Goal: Task Accomplishment & Management: Complete application form

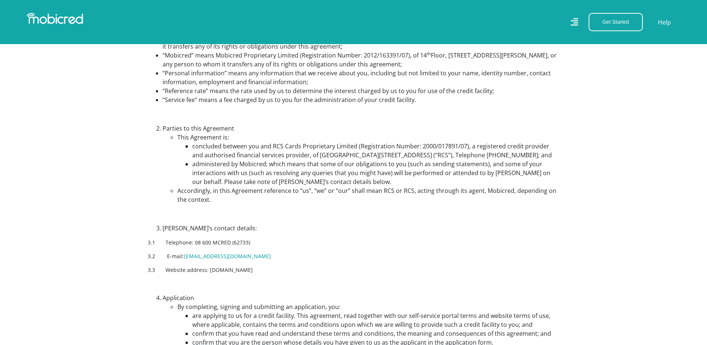
scroll to position [446, 0]
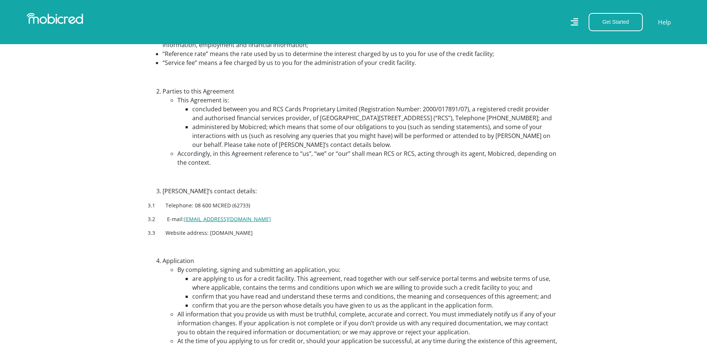
click at [202, 223] on link "[EMAIL_ADDRESS][DOMAIN_NAME]" at bounding box center [227, 219] width 87 height 7
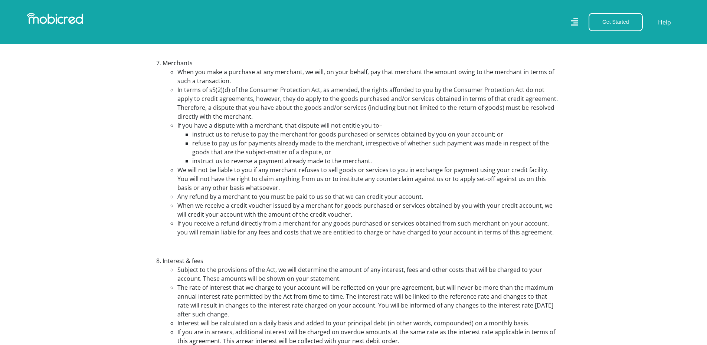
scroll to position [1485, 0]
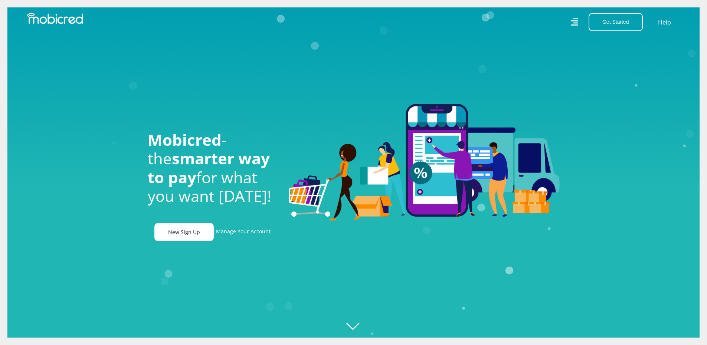
click at [177, 231] on link "New Sign Up" at bounding box center [183, 232] width 59 height 18
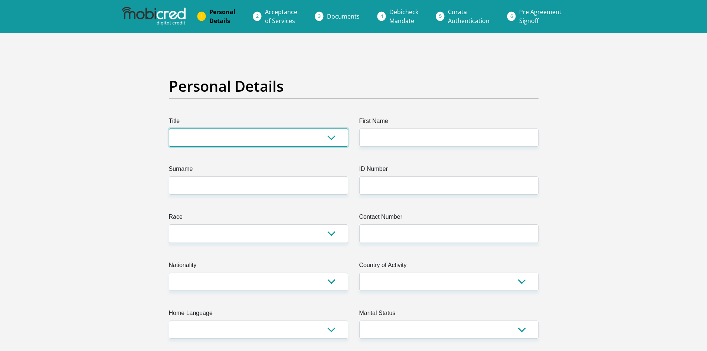
click at [235, 137] on select "Mr Ms Mrs Dr Other" at bounding box center [258, 137] width 179 height 18
select select "Ms"
click at [169, 128] on select "Mr Ms Mrs Dr Other" at bounding box center [258, 137] width 179 height 18
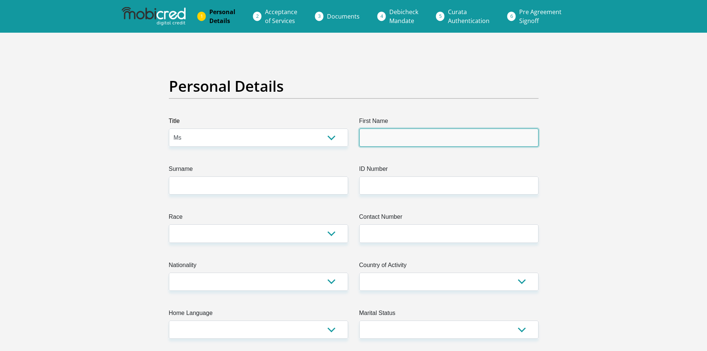
click at [401, 137] on input "First Name" at bounding box center [448, 137] width 179 height 18
type input "Idalencia"
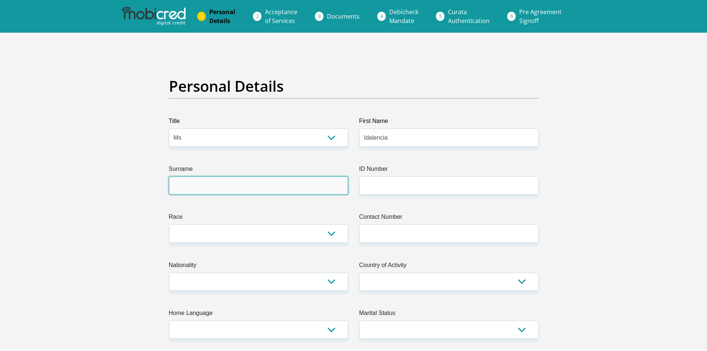
click at [280, 190] on input "Surname" at bounding box center [258, 185] width 179 height 18
type input "Lubisi"
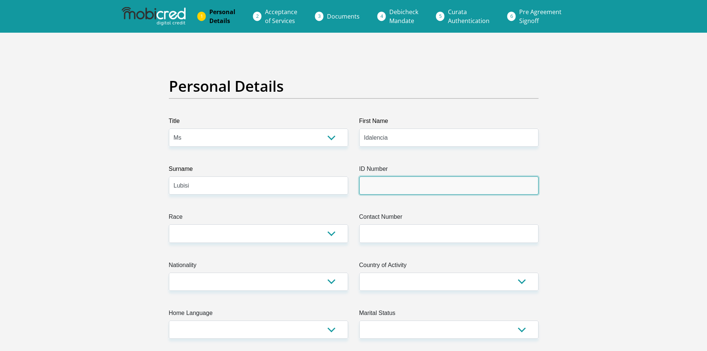
click at [389, 185] on input "ID Number" at bounding box center [448, 185] width 179 height 18
click at [424, 187] on input "ID Number" at bounding box center [448, 185] width 179 height 18
type input "9409170534089"
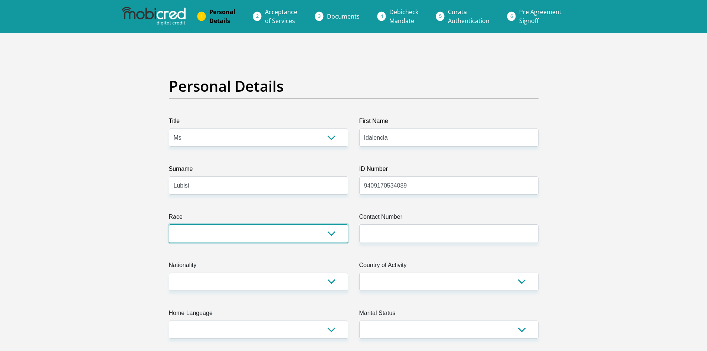
click at [307, 238] on select "Black Coloured Indian White Other" at bounding box center [258, 233] width 179 height 18
select select "1"
click at [169, 224] on select "Black Coloured Indian White Other" at bounding box center [258, 233] width 179 height 18
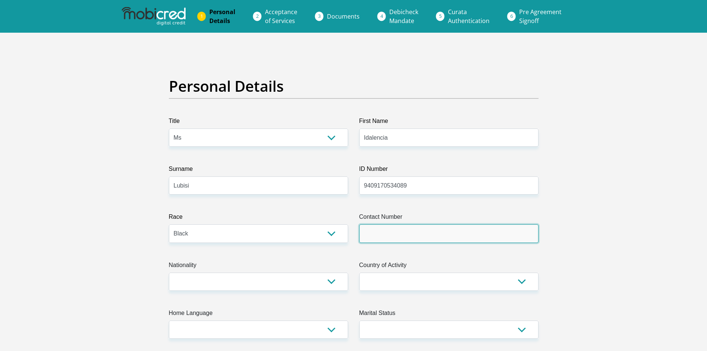
click at [392, 234] on input "Contact Number" at bounding box center [448, 233] width 179 height 18
type input "0656949109"
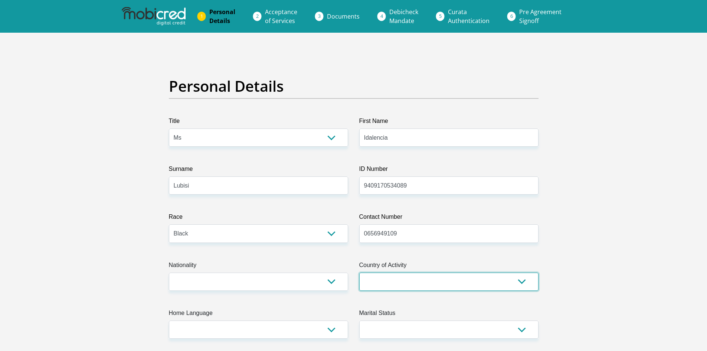
drag, startPoint x: 374, startPoint y: 280, endPoint x: 374, endPoint y: 284, distance: 4.1
click at [374, 282] on select "South Africa Afghanistan Aland Islands Albania Algeria America Samoa American V…" at bounding box center [448, 282] width 179 height 18
select select "ZAF"
click at [359, 273] on select "South Africa Afghanistan Aland Islands Albania Algeria America Samoa American V…" at bounding box center [448, 282] width 179 height 18
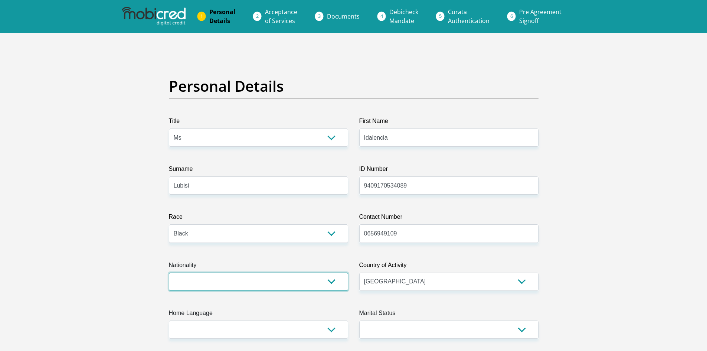
click at [250, 286] on select "South Africa Afghanistan Aland Islands Albania Algeria America Samoa American V…" at bounding box center [258, 282] width 179 height 18
select select "ZAF"
click at [169, 273] on select "South Africa Afghanistan Aland Islands Albania Algeria America Samoa American V…" at bounding box center [258, 282] width 179 height 18
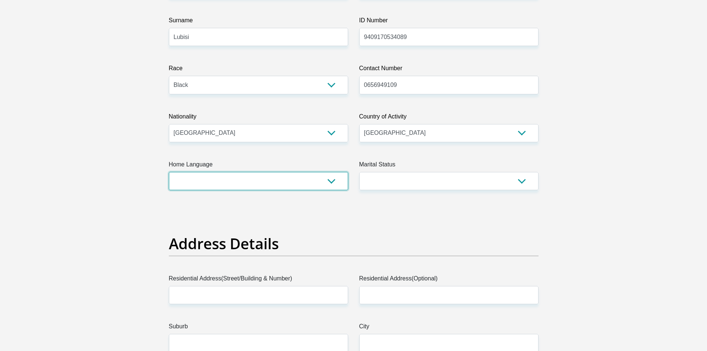
click at [233, 179] on select "Afrikaans English Sepedi South Ndebele Southern Sotho Swati Tsonga Tswana Venda…" at bounding box center [258, 181] width 179 height 18
select select "zul"
click at [169, 172] on select "Afrikaans English Sepedi South Ndebele Southern Sotho Swati Tsonga Tswana Venda…" at bounding box center [258, 181] width 179 height 18
click at [434, 176] on select "Married ANC Single Divorced Widowed Married COP or Customary Law" at bounding box center [448, 181] width 179 height 18
select select "2"
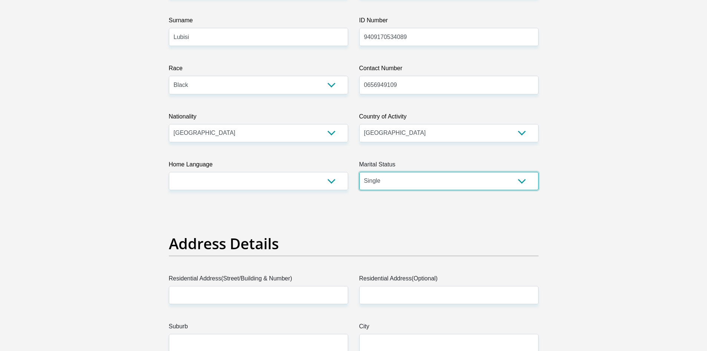
click at [359, 172] on select "Married ANC Single Divorced Widowed Married COP or Customary Law" at bounding box center [448, 181] width 179 height 18
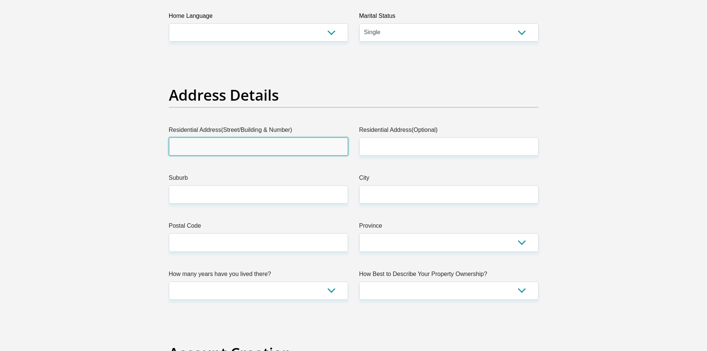
click at [251, 149] on input "Residential Address(Street/Building & Number)" at bounding box center [258, 146] width 179 height 18
type input "490 Vilakazi strt"
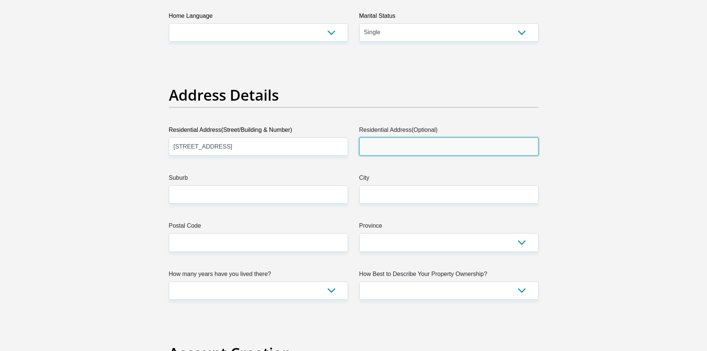
click at [416, 150] on input "Residential Address(Optional)" at bounding box center [448, 146] width 179 height 18
type input "490 Vilakazi street"
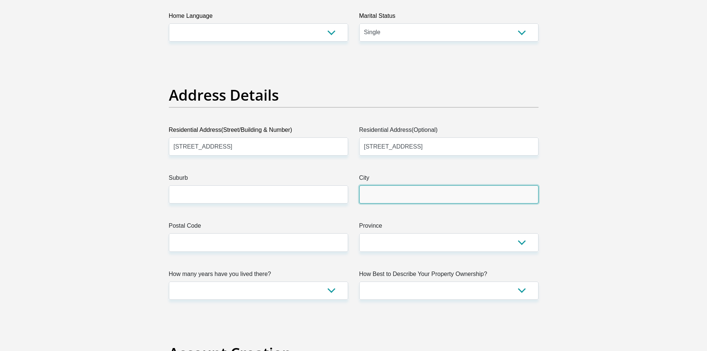
click at [413, 188] on input "City" at bounding box center [448, 194] width 179 height 18
type input "Katlehong"
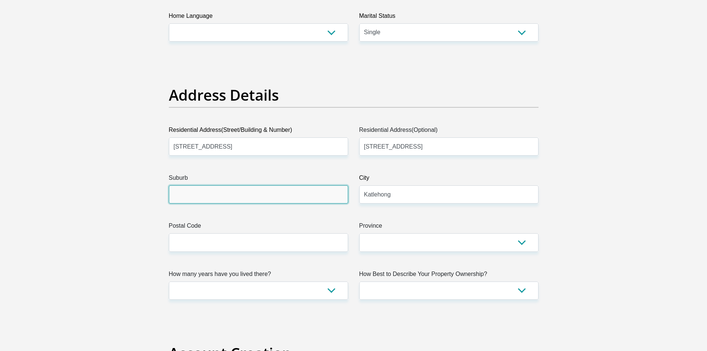
click at [238, 199] on input "Suburb" at bounding box center [258, 194] width 179 height 18
click at [215, 190] on input "Suburb" at bounding box center [258, 194] width 179 height 18
type input "k"
type input "Katlehong"
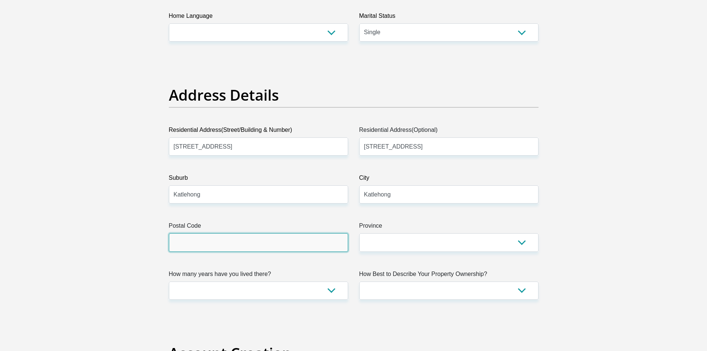
click at [208, 241] on input "Postal Code" at bounding box center [258, 242] width 179 height 18
type input "1431"
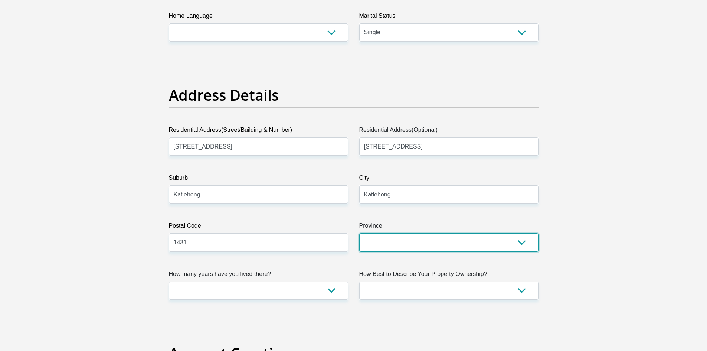
click at [420, 243] on select "Eastern Cape Free State Gauteng KwaZulu-Natal Limpopo Mpumalanga Northern Cape …" at bounding box center [448, 242] width 179 height 18
select select "Gauteng"
click at [359, 233] on select "Eastern Cape Free State Gauteng KwaZulu-Natal Limpopo Mpumalanga Northern Cape …" at bounding box center [448, 242] width 179 height 18
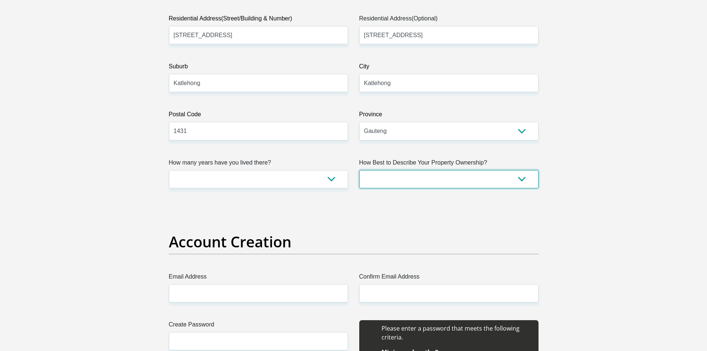
click at [401, 177] on select "Owned Rented Family Owned Company Dwelling" at bounding box center [448, 179] width 179 height 18
select select "Rented"
click at [359, 170] on select "Owned Rented Family Owned Company Dwelling" at bounding box center [448, 179] width 179 height 18
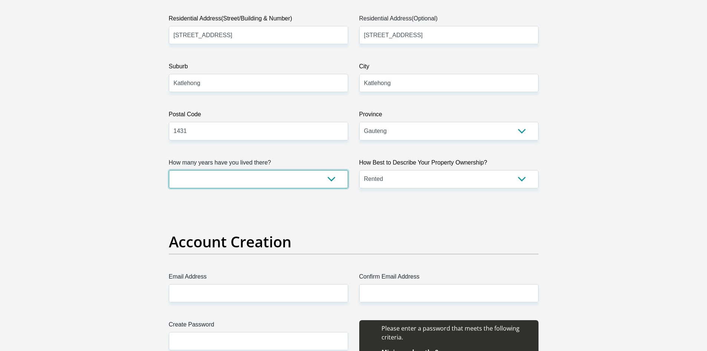
click at [297, 182] on select "less than 1 year 1-3 years 3-5 years 5+ years" at bounding box center [258, 179] width 179 height 18
select select "2"
click at [169, 170] on select "less than 1 year 1-3 years 3-5 years 5+ years" at bounding box center [258, 179] width 179 height 18
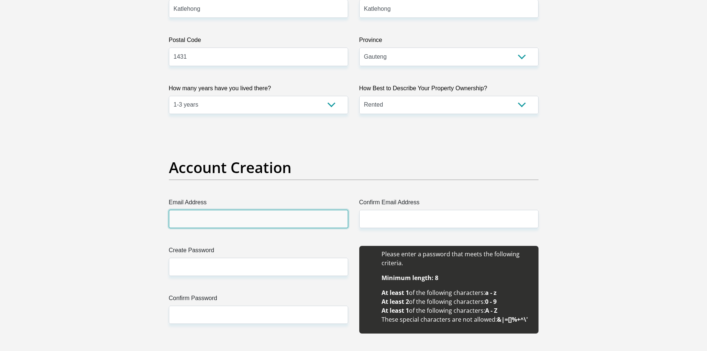
click at [248, 221] on input "Email Address" at bounding box center [258, 219] width 179 height 18
type input "[EMAIL_ADDRESS][DOMAIN_NAME]"
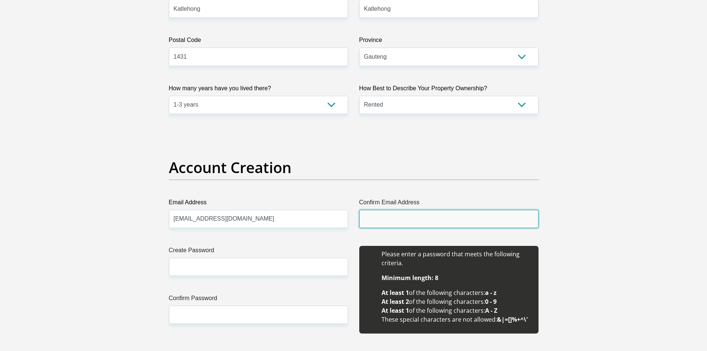
click at [415, 219] on input "Confirm Email Address" at bounding box center [448, 219] width 179 height 18
type input "[EMAIL_ADDRESS][DOMAIN_NAME]"
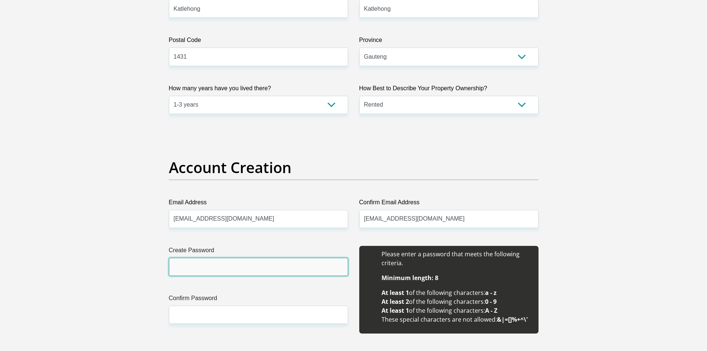
click at [254, 267] on input "Create Password" at bounding box center [258, 267] width 179 height 18
type input "Mybet@/22"
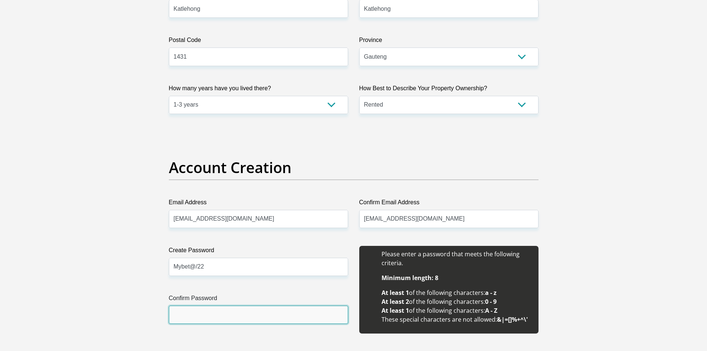
click at [226, 310] on input "Confirm Password" at bounding box center [258, 315] width 179 height 18
type input "Mybet@/22"
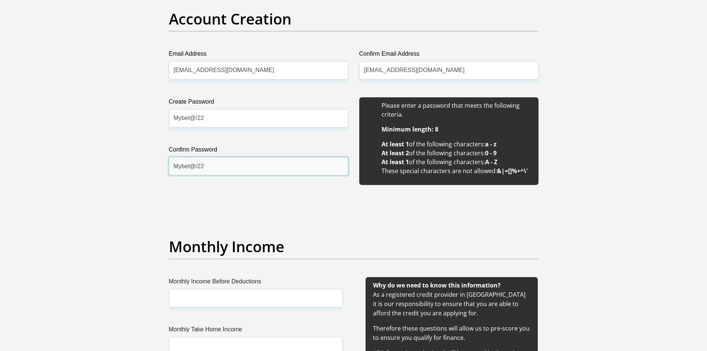
scroll to position [668, 0]
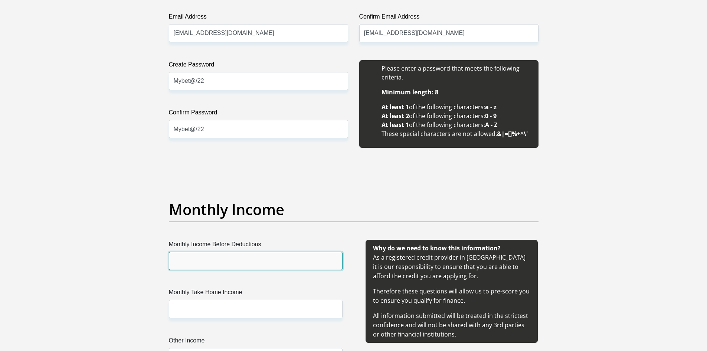
click at [245, 256] on input "Monthly Income Before Deductions" at bounding box center [256, 261] width 174 height 18
type input "7300"
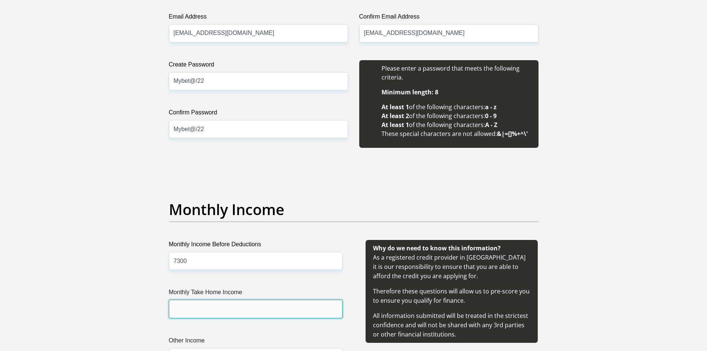
click at [235, 304] on input "Monthly Take Home Income" at bounding box center [256, 309] width 174 height 18
type input "7100"
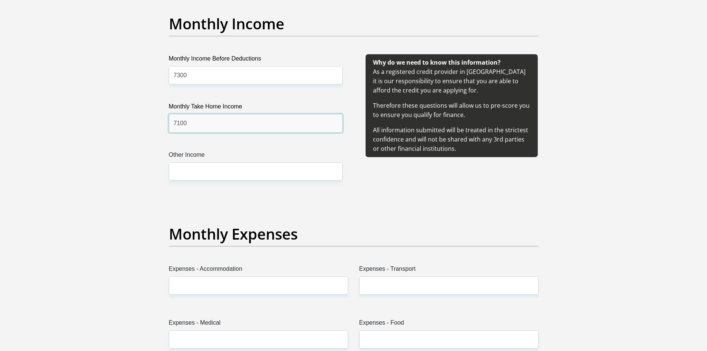
scroll to position [891, 0]
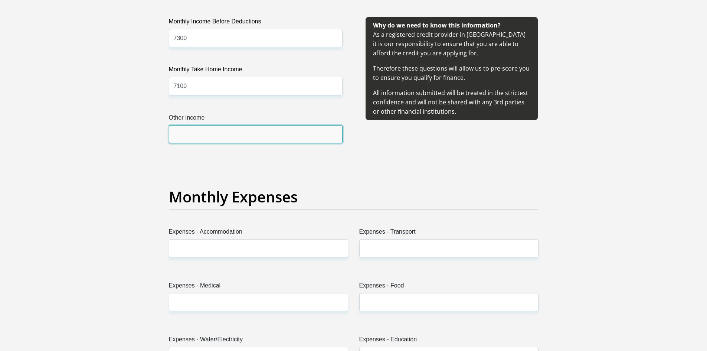
click at [242, 128] on input "Other Income" at bounding box center [256, 134] width 174 height 18
type input "500"
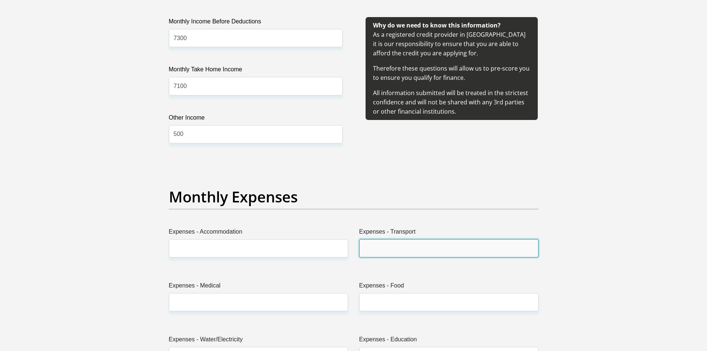
click at [388, 242] on input "Expenses - Transport" at bounding box center [448, 248] width 179 height 18
type input "500"
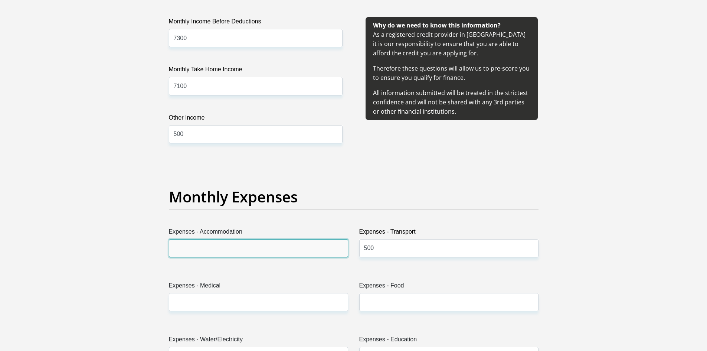
click at [323, 248] on input "Expenses - Accommodation" at bounding box center [258, 248] width 179 height 18
type input "800"
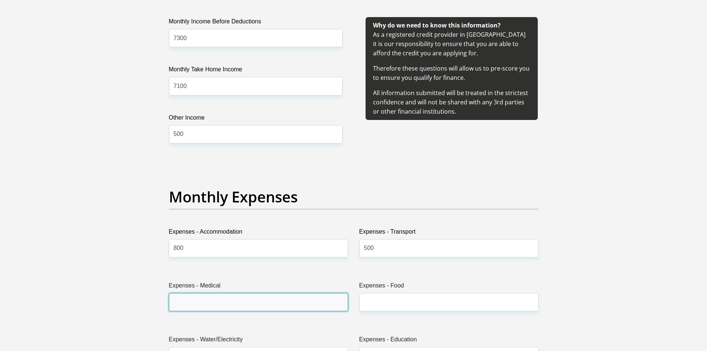
click at [242, 297] on input "Expenses - Medical" at bounding box center [258, 302] width 179 height 18
type input "100"
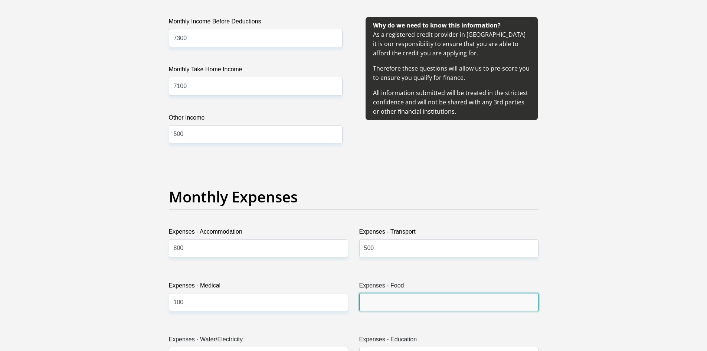
click at [413, 295] on input "Expenses - Food" at bounding box center [448, 302] width 179 height 18
type input "1000"
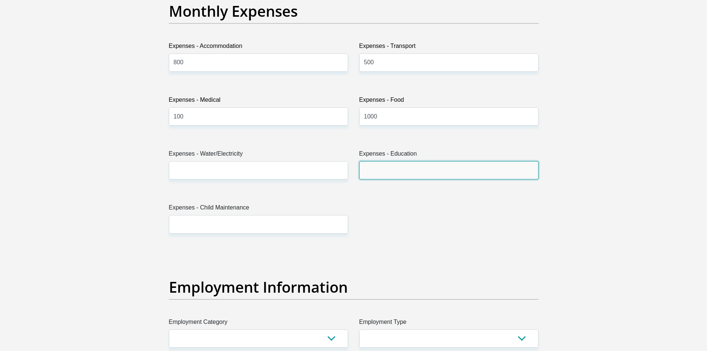
click at [396, 169] on input "Expenses - Education" at bounding box center [448, 170] width 179 height 18
type input "200"
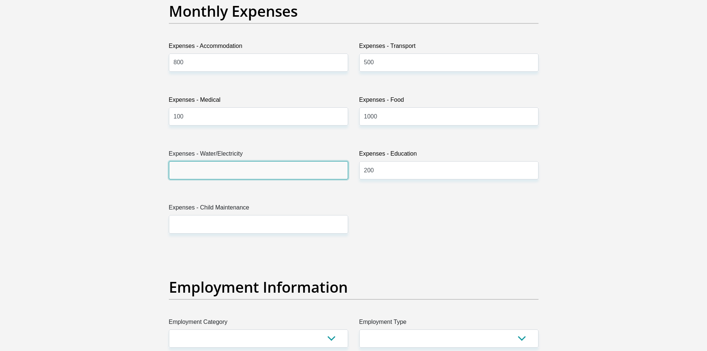
click at [283, 172] on input "Expenses - Water/Electricity" at bounding box center [258, 170] width 179 height 18
type input "300"
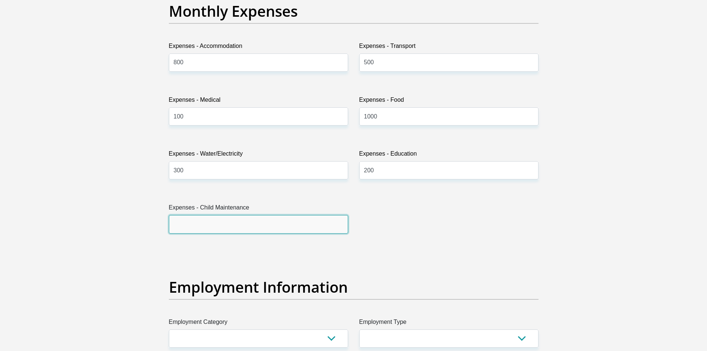
click at [258, 225] on input "Expenses - Child Maintenance" at bounding box center [258, 224] width 179 height 18
drag, startPoint x: 261, startPoint y: 227, endPoint x: 254, endPoint y: 242, distance: 16.9
click at [254, 242] on div "Title Mr Ms Mrs Dr Other First Name Idalencia Surname Lubisi ID Number 94091705…" at bounding box center [353, 248] width 381 height 2416
type input "300"
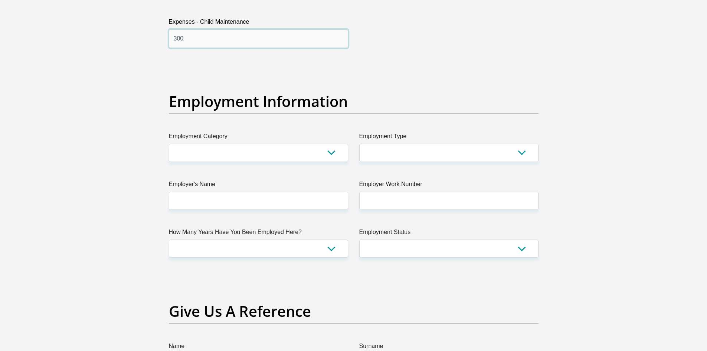
scroll to position [1300, 0]
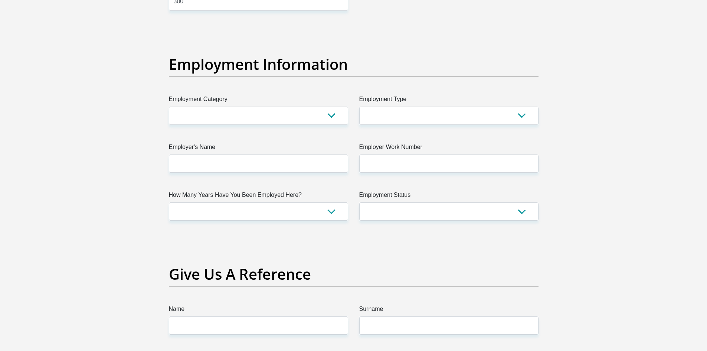
drag, startPoint x: 462, startPoint y: 104, endPoint x: 460, endPoint y: 108, distance: 3.8
click at [462, 106] on div "Employment Type College/Lecturer Craft Seller Creative Driver Executive Farmer …" at bounding box center [448, 110] width 179 height 30
drag, startPoint x: 444, startPoint y: 117, endPoint x: 436, endPoint y: 119, distance: 8.0
click at [444, 117] on select "College/Lecturer Craft Seller Creative Driver Executive Farmer Forces - Non Com…" at bounding box center [448, 116] width 179 height 18
select select "Production/Manufacturing"
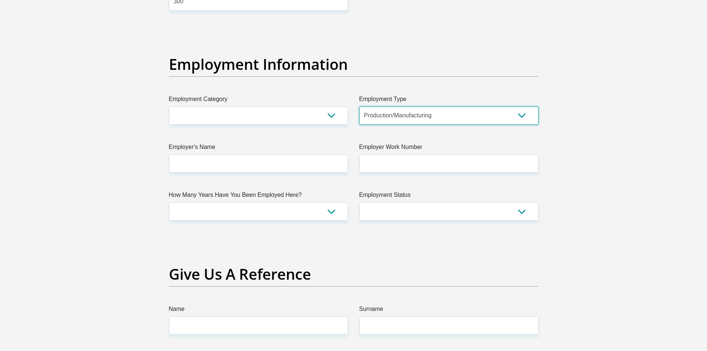
click at [359, 107] on select "College/Lecturer Craft Seller Creative Driver Executive Farmer Forces - Non Com…" at bounding box center [448, 116] width 179 height 18
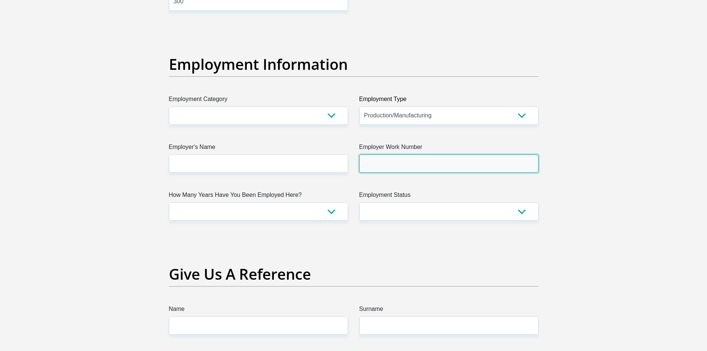
click at [396, 169] on input "Employer Work Number" at bounding box center [448, 163] width 179 height 18
type input "0118235341"
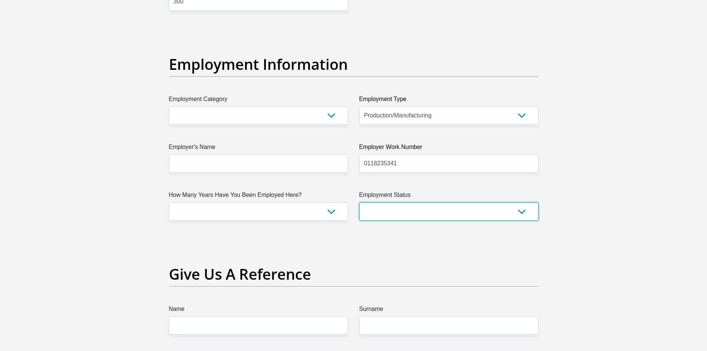
click at [429, 224] on div "Title Mr Ms Mrs Dr Other First Name Idalencia Surname Lubisi ID Number 94091705…" at bounding box center [353, 25] width 381 height 2416
select select "1"
click at [359, 202] on select "Permanent/Full-time Part-time/Casual Contract Worker Self-Employed Housewife Re…" at bounding box center [448, 211] width 179 height 18
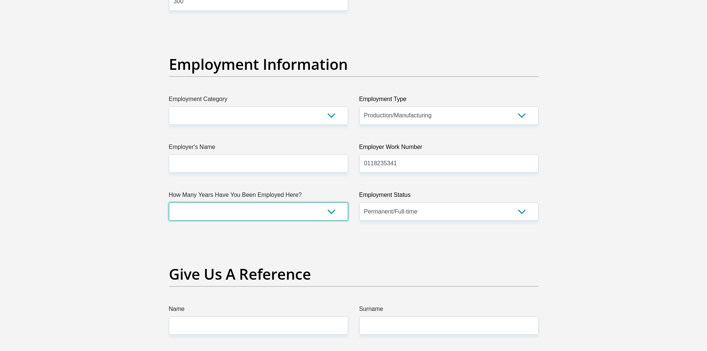
click at [316, 216] on select "less than 1 year 1-3 years 3-5 years 5+ years" at bounding box center [258, 211] width 179 height 18
select select "24"
click at [169, 202] on select "less than 1 year 1-3 years 3-5 years 5+ years" at bounding box center [258, 211] width 179 height 18
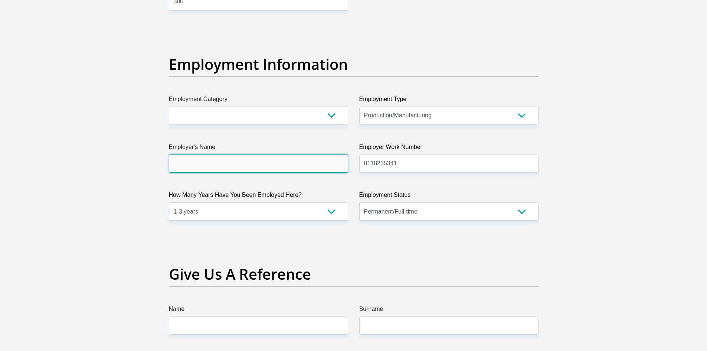
click at [225, 166] on input "Employer's Name" at bounding box center [258, 163] width 179 height 18
type input "SERVOCHEM"
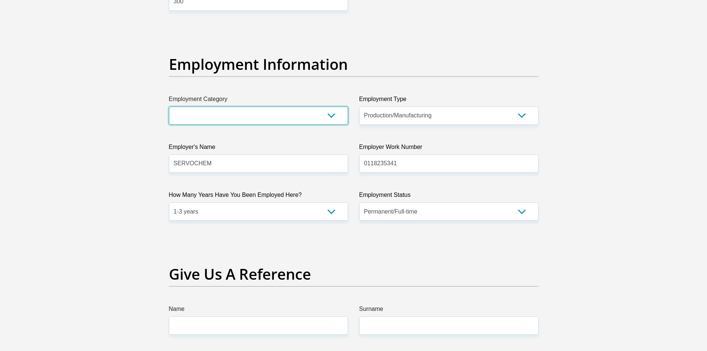
click at [234, 110] on select "AGRICULTURE ALCOHOL & TOBACCO CONSTRUCTION MATERIALS METALLURGY EQUIPMENT FOR R…" at bounding box center [258, 116] width 179 height 18
click at [169, 107] on select "AGRICULTURE ALCOHOL & TOBACCO CONSTRUCTION MATERIALS METALLURGY EQUIPMENT FOR R…" at bounding box center [258, 116] width 179 height 18
click at [257, 115] on select "AGRICULTURE ALCOHOL & TOBACCO CONSTRUCTION MATERIALS METALLURGY EQUIPMENT FOR R…" at bounding box center [258, 116] width 179 height 18
select select "21"
click at [169, 107] on select "AGRICULTURE ALCOHOL & TOBACCO CONSTRUCTION MATERIALS METALLURGY EQUIPMENT FOR R…" at bounding box center [258, 116] width 179 height 18
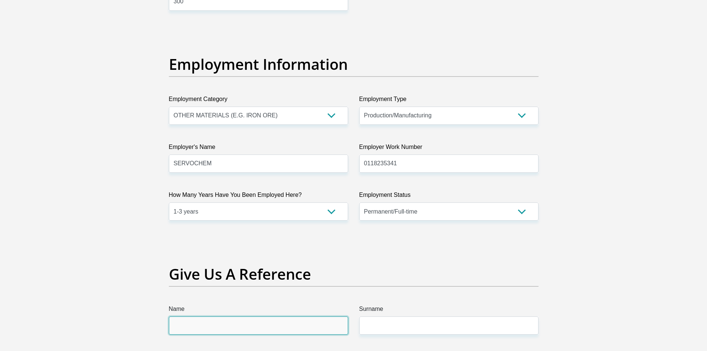
click at [284, 329] on input "Name" at bounding box center [258, 325] width 179 height 18
type input "Thuli"
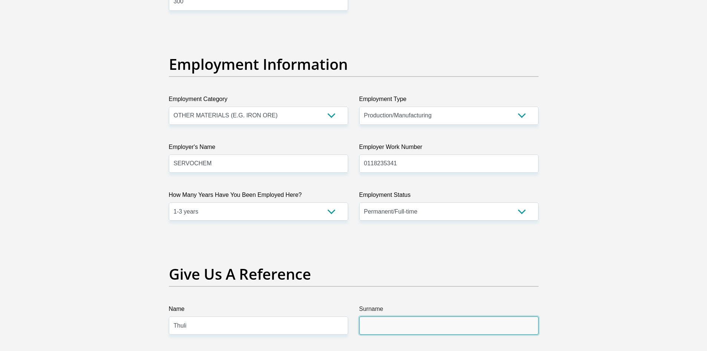
click at [374, 328] on input "Surname" at bounding box center [448, 325] width 179 height 18
type input "Mbonani"
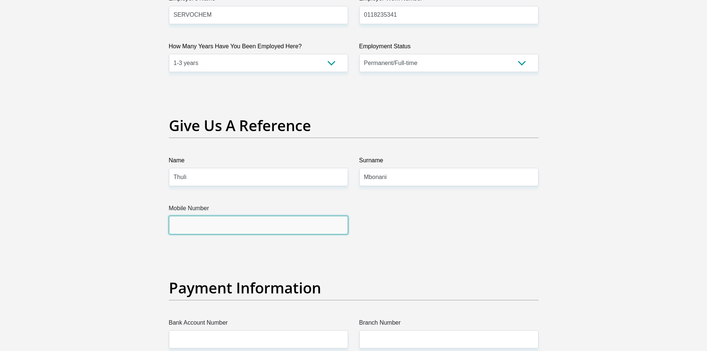
click at [275, 224] on input "Mobile Number" at bounding box center [258, 225] width 179 height 18
type input "0828523189"
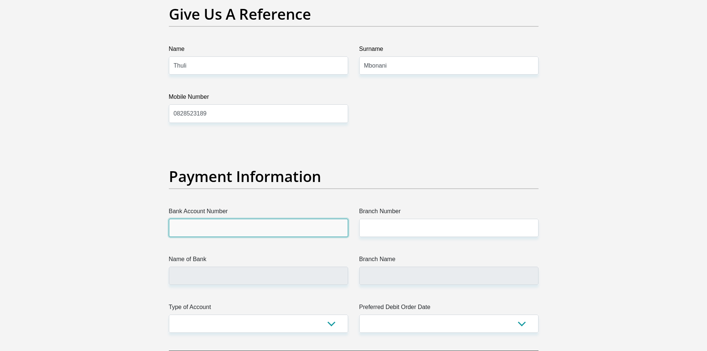
click at [245, 225] on input "Bank Account Number" at bounding box center [258, 228] width 179 height 18
type input "2367607024"
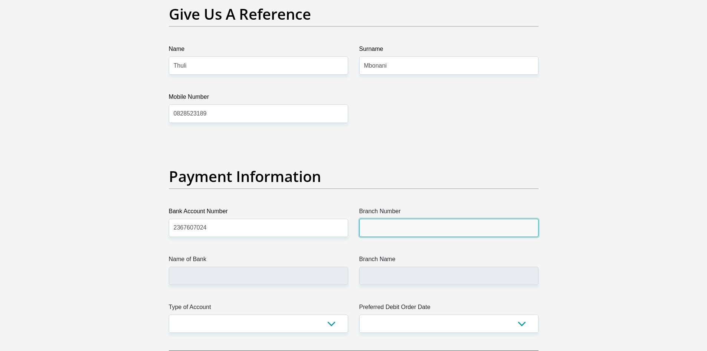
click at [381, 234] on input "Branch Number" at bounding box center [448, 228] width 179 height 18
type input "470010"
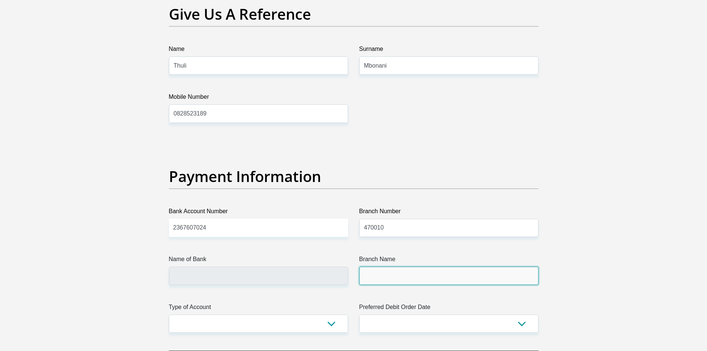
click at [397, 279] on input "Branch Name" at bounding box center [448, 276] width 179 height 18
type input "CAPITEC BANK LIMITED"
type input "CAPITEC BANK CPC"
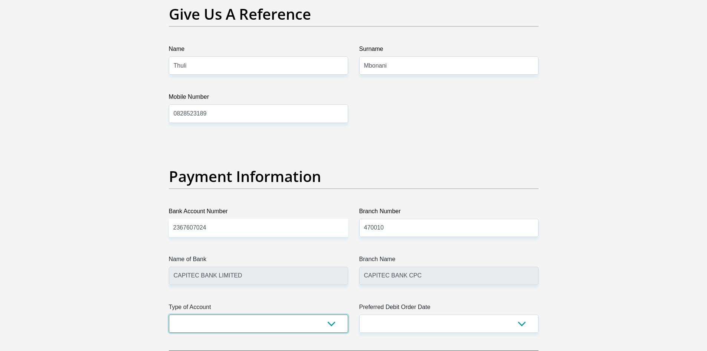
click at [201, 316] on select "Cheque Savings" at bounding box center [258, 324] width 179 height 18
select select "SAV"
click at [169, 315] on select "Cheque Savings" at bounding box center [258, 324] width 179 height 18
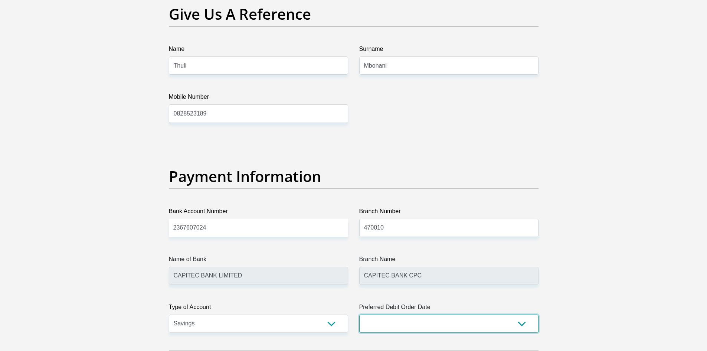
click at [408, 326] on select "1st 2nd 3rd 4th 5th 7th 18th 19th 20th 21st 22nd 23rd 24th 25th 26th 27th 28th …" at bounding box center [448, 324] width 179 height 18
select select "25"
click at [359, 315] on select "1st 2nd 3rd 4th 5th 7th 18th 19th 20th 21st 22nd 23rd 24th 25th 26th 27th 28th …" at bounding box center [448, 324] width 179 height 18
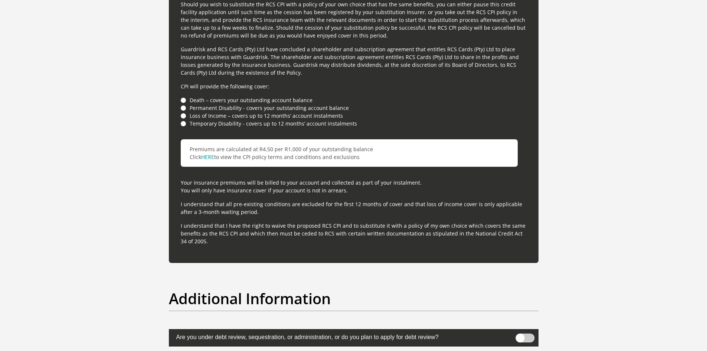
scroll to position [2228, 0]
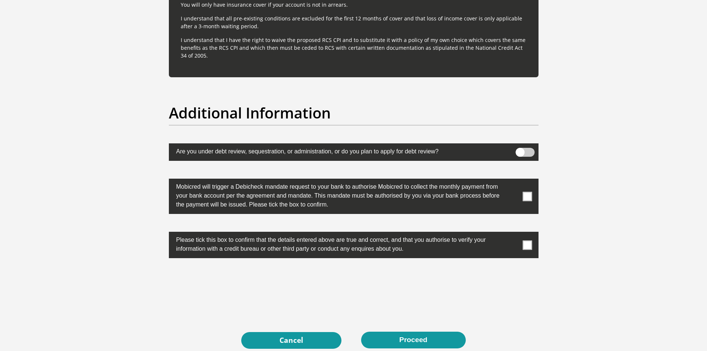
click at [527, 196] on span at bounding box center [527, 196] width 9 height 9
click at [513, 180] on input "checkbox" at bounding box center [513, 180] width 0 height 0
click at [526, 246] on span at bounding box center [527, 244] width 9 height 9
click at [513, 234] on input "checkbox" at bounding box center [513, 234] width 0 height 0
click at [527, 152] on span at bounding box center [525, 152] width 19 height 9
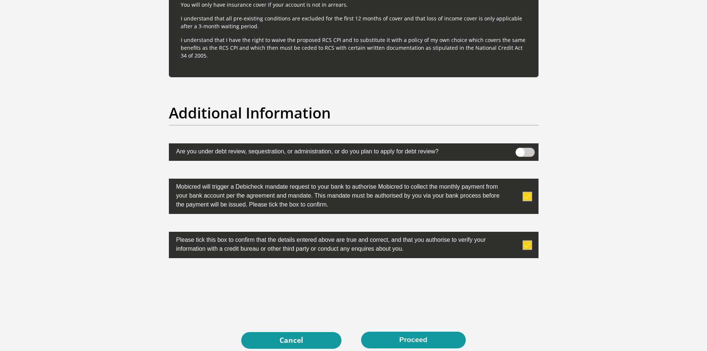
click at [520, 150] on input "checkbox" at bounding box center [520, 150] width 0 height 0
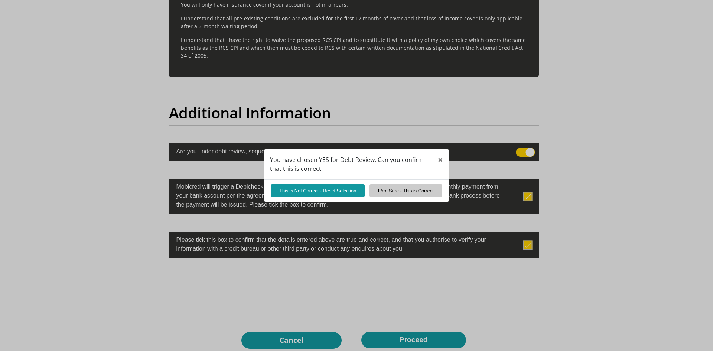
click at [533, 150] on div "You have chosen YES for Debt Review. Can you confirm that this is correct × Thi…" at bounding box center [356, 175] width 713 height 351
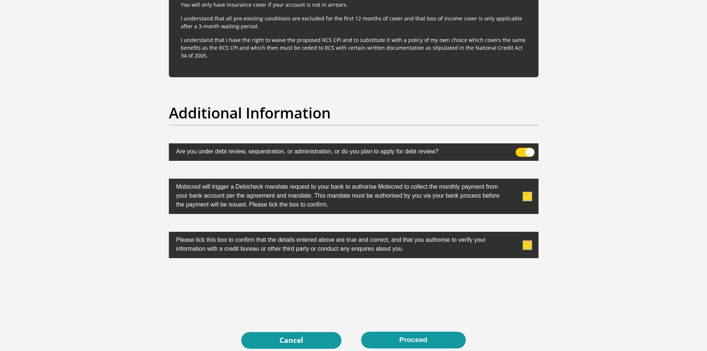
click at [528, 153] on span at bounding box center [525, 152] width 19 height 9
click at [520, 150] on input "checkbox" at bounding box center [520, 150] width 0 height 0
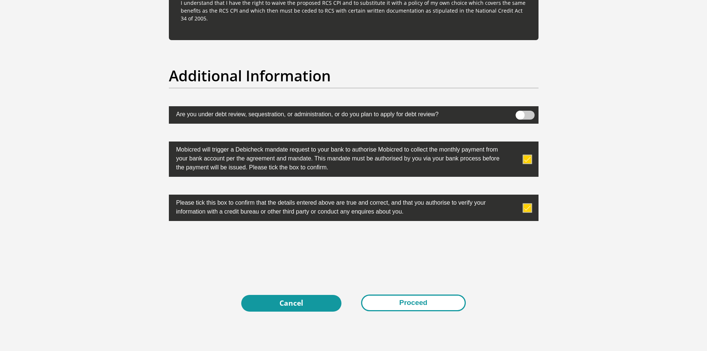
click at [437, 302] on button "Proceed" at bounding box center [413, 302] width 105 height 17
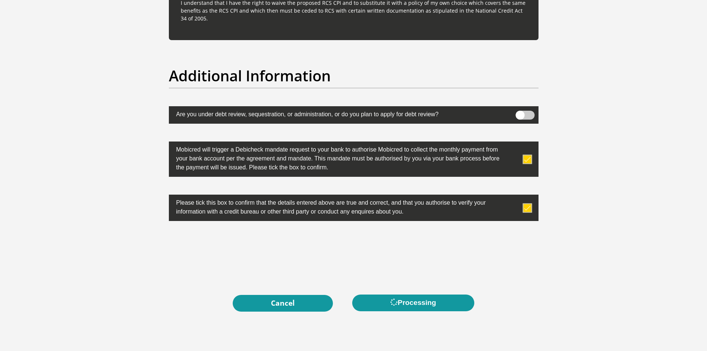
scroll to position [2191, 0]
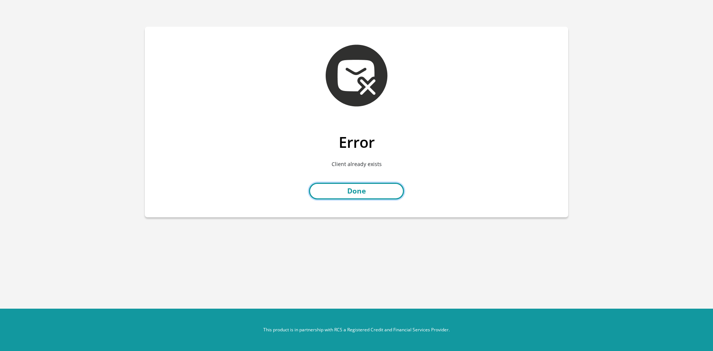
click at [367, 191] on link "Done" at bounding box center [356, 191] width 95 height 17
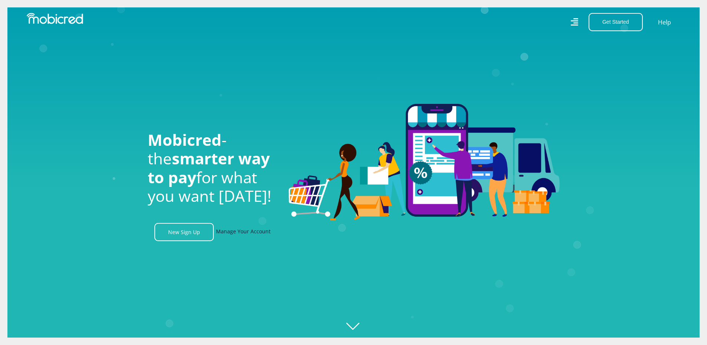
click at [249, 237] on link "Manage Your Account" at bounding box center [243, 232] width 55 height 18
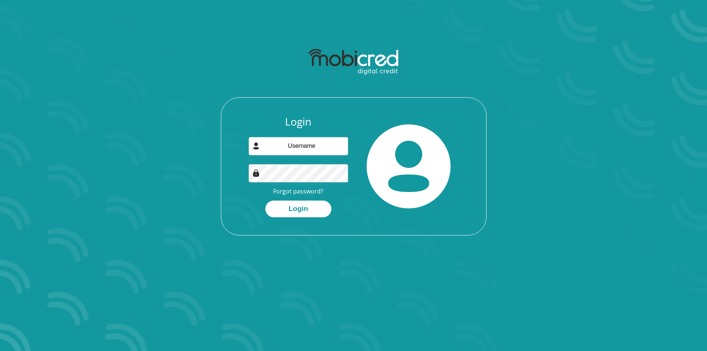
drag, startPoint x: 328, startPoint y: 135, endPoint x: 322, endPoint y: 143, distance: 10.3
click at [328, 135] on div "Login Forgot password? Login" at bounding box center [298, 166] width 111 height 102
drag, startPoint x: 322, startPoint y: 143, endPoint x: 317, endPoint y: 149, distance: 7.1
click at [322, 143] on input "email" at bounding box center [299, 146] width 100 height 18
type input "lubisidalencia@gmail.com"
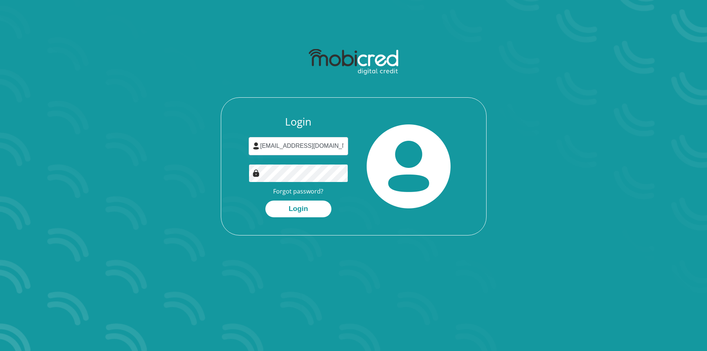
click at [266, 201] on button "Login" at bounding box center [299, 209] width 66 height 17
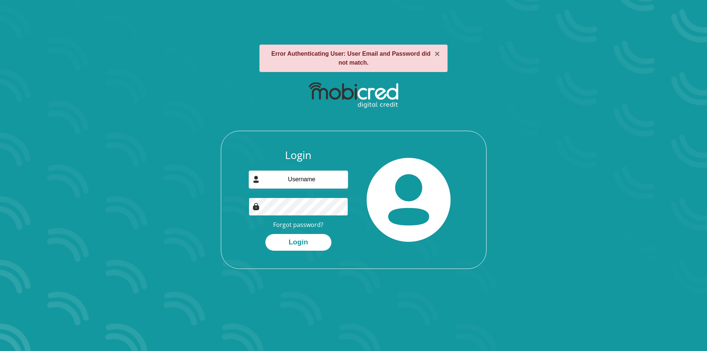
click at [266, 234] on button "Login" at bounding box center [299, 242] width 66 height 17
click at [303, 235] on button "Login" at bounding box center [299, 242] width 66 height 17
drag, startPoint x: 335, startPoint y: 182, endPoint x: 328, endPoint y: 182, distance: 6.3
click at [335, 182] on input "email" at bounding box center [299, 179] width 100 height 18
type input "[EMAIL_ADDRESS][DOMAIN_NAME]"
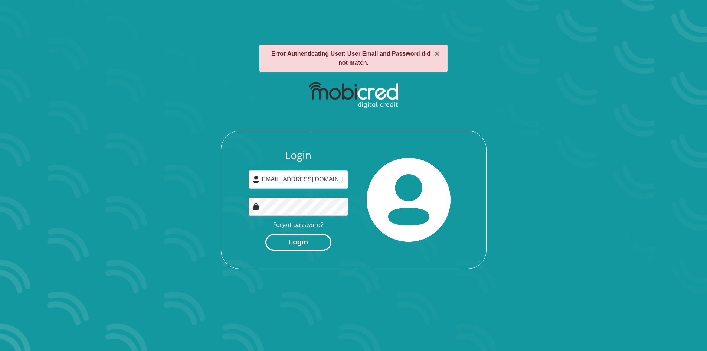
click at [311, 241] on button "Login" at bounding box center [299, 242] width 66 height 17
click at [325, 186] on input "email" at bounding box center [299, 179] width 100 height 18
type input "[EMAIL_ADDRESS][DOMAIN_NAME]"
click at [266, 234] on button "Login" at bounding box center [299, 242] width 66 height 17
click at [293, 224] on link "Forgot password?" at bounding box center [298, 225] width 50 height 8
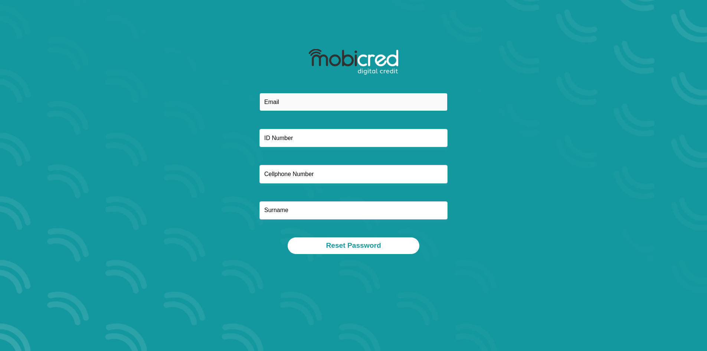
click at [423, 104] on input "email" at bounding box center [354, 102] width 188 height 18
type input "lubisidalencia@gmail.com"
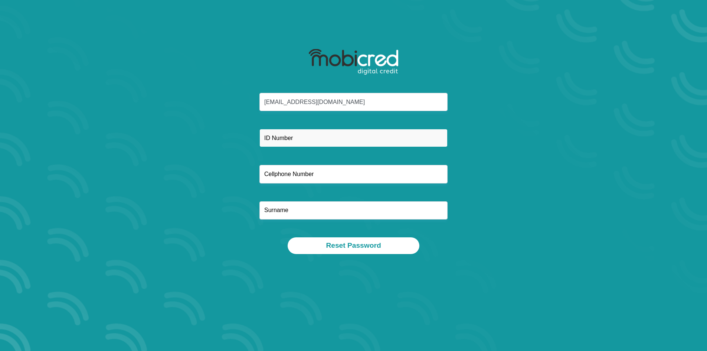
click at [321, 143] on input "text" at bounding box center [354, 138] width 188 height 18
type input "9409170564089"
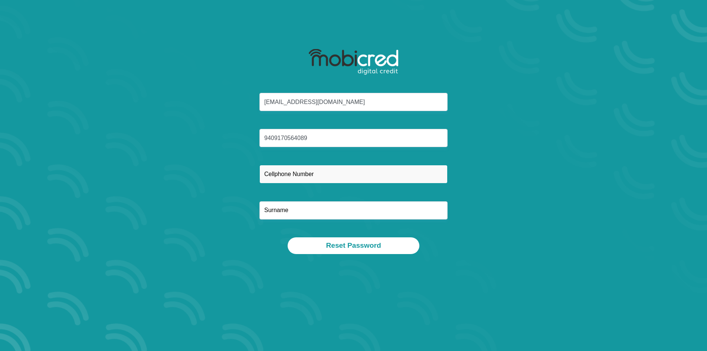
click at [344, 175] on input "text" at bounding box center [354, 174] width 188 height 18
click at [286, 177] on input "0656949091" at bounding box center [354, 174] width 188 height 18
type input "0656949091"
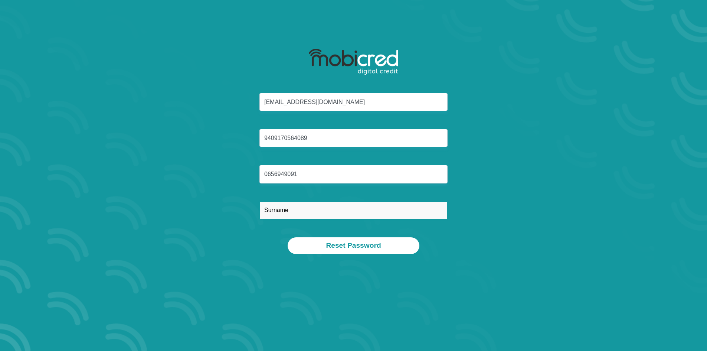
drag, startPoint x: 297, startPoint y: 203, endPoint x: 296, endPoint y: 208, distance: 5.6
click at [296, 207] on input "text" at bounding box center [354, 210] width 188 height 18
type input "Lubisi"
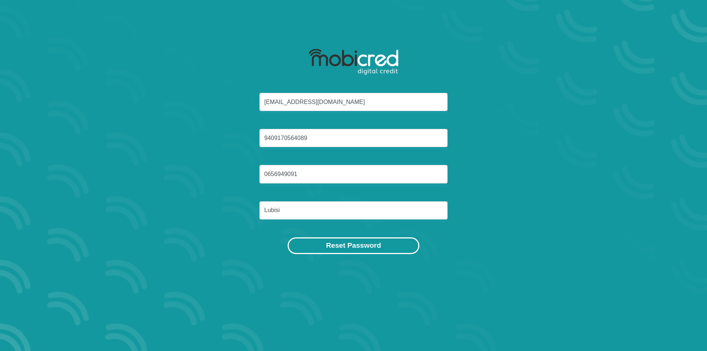
click at [332, 245] on button "Reset Password" at bounding box center [353, 245] width 131 height 17
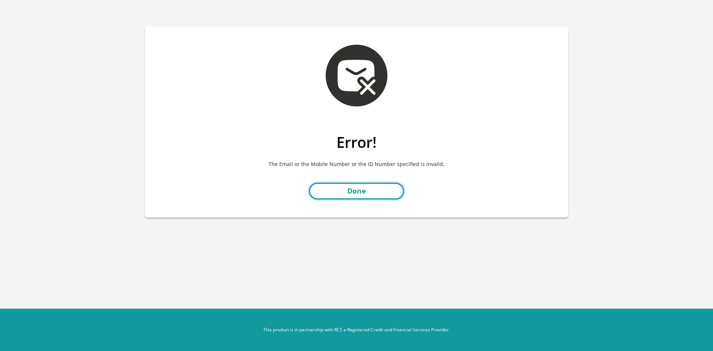
click at [370, 194] on link "Done" at bounding box center [356, 191] width 95 height 17
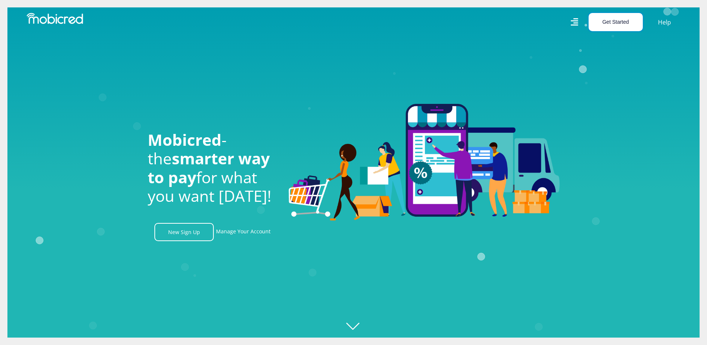
click at [628, 14] on button "Get Started" at bounding box center [616, 22] width 54 height 18
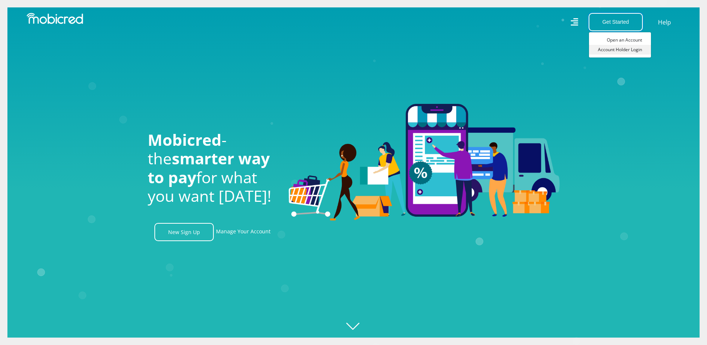
scroll to position [0, 529]
click at [610, 48] on link "Account Holder Login" at bounding box center [620, 50] width 62 height 10
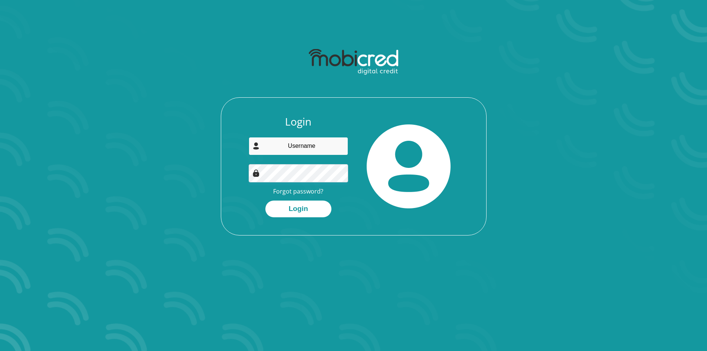
click at [328, 154] on input "email" at bounding box center [299, 146] width 100 height 18
type input "[EMAIL_ADDRESS][DOMAIN_NAME]"
click at [266, 201] on button "Login" at bounding box center [299, 209] width 66 height 17
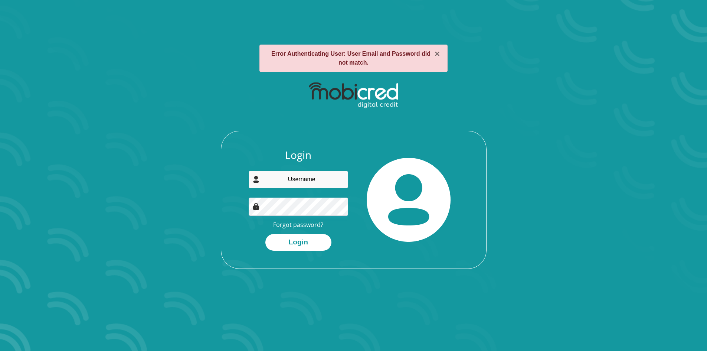
click at [317, 176] on input "email" at bounding box center [299, 179] width 100 height 18
type input "lubisidalencia@servochem.co.za"
click at [266, 234] on button "Login" at bounding box center [299, 242] width 66 height 17
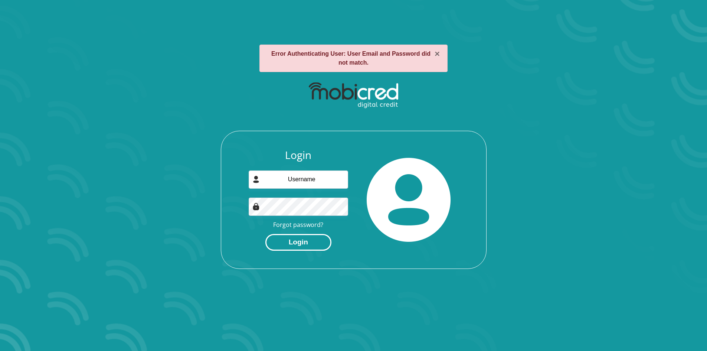
click at [315, 236] on button "Login" at bounding box center [299, 242] width 66 height 17
click at [319, 190] on div "Login Forgot password? Login" at bounding box center [298, 200] width 111 height 102
click at [320, 182] on input "email" at bounding box center [299, 179] width 100 height 18
type input "[EMAIL_ADDRESS][DOMAIN_NAME]"
click at [266, 234] on button "Login" at bounding box center [299, 242] width 66 height 17
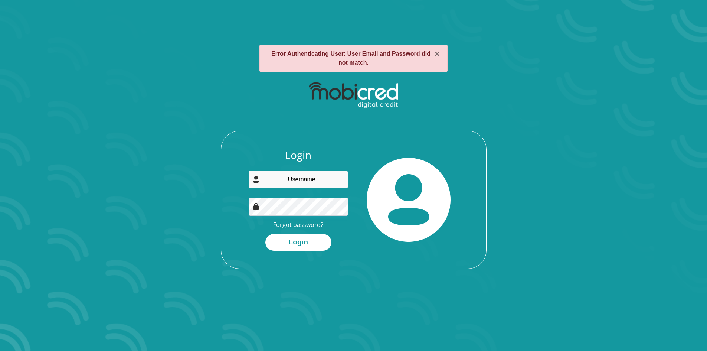
click at [320, 180] on input "email" at bounding box center [299, 179] width 100 height 18
type input "D"
drag, startPoint x: 309, startPoint y: 168, endPoint x: 304, endPoint y: 168, distance: 4.8
click at [309, 167] on div "Login Forgot password? Login" at bounding box center [298, 200] width 111 height 102
click at [295, 172] on input "email" at bounding box center [299, 179] width 100 height 18
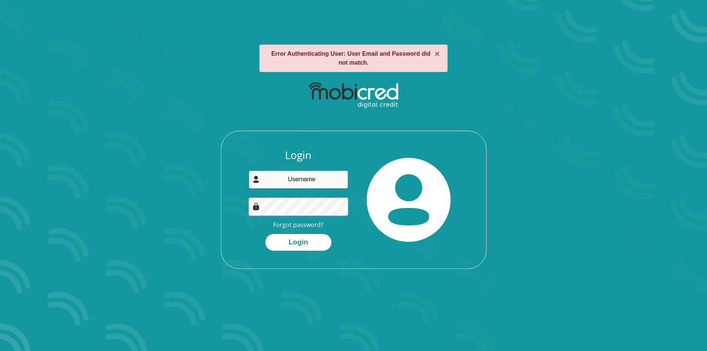
type input "[EMAIL_ADDRESS][DOMAIN_NAME]"
click at [266, 234] on button "Login" at bounding box center [299, 242] width 66 height 17
click at [317, 227] on link "Forgot password?" at bounding box center [298, 225] width 50 height 8
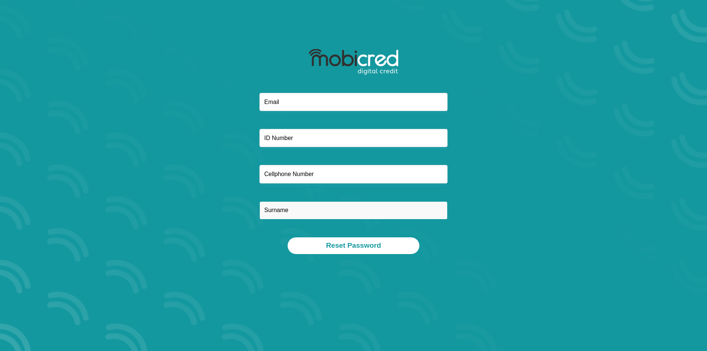
click at [323, 209] on input "text" at bounding box center [354, 210] width 188 height 18
type input "Lubisi"
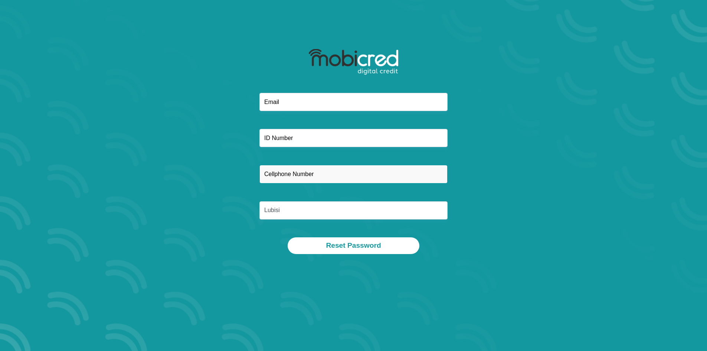
click at [339, 176] on input "text" at bounding box center [354, 174] width 188 height 18
type input "0656949091"
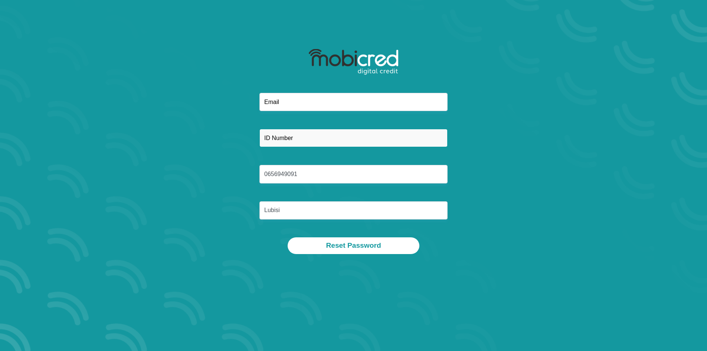
click at [332, 142] on input "text" at bounding box center [354, 138] width 188 height 18
type input "9409170564089"
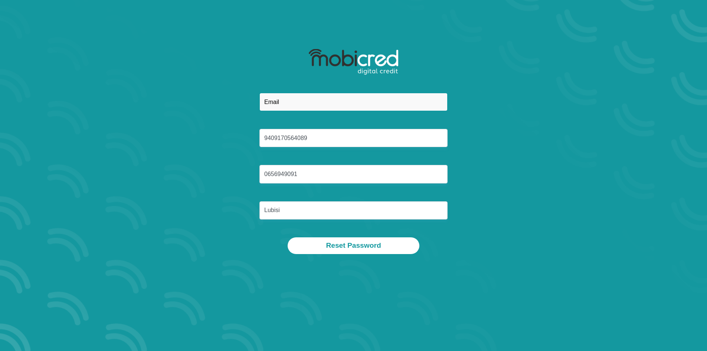
click at [342, 103] on input "email" at bounding box center [354, 102] width 188 height 18
type input "[EMAIL_ADDRESS][DOMAIN_NAME]"
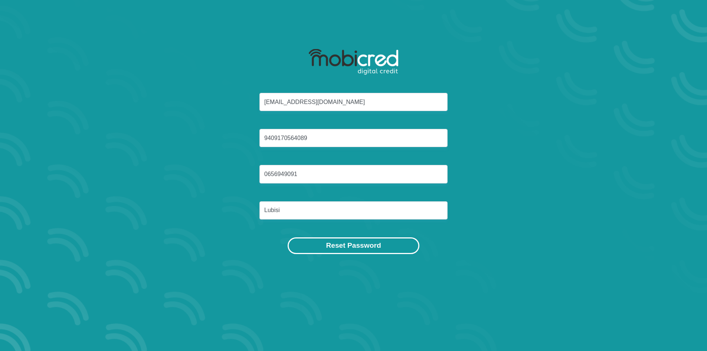
click at [370, 247] on button "Reset Password" at bounding box center [353, 245] width 131 height 17
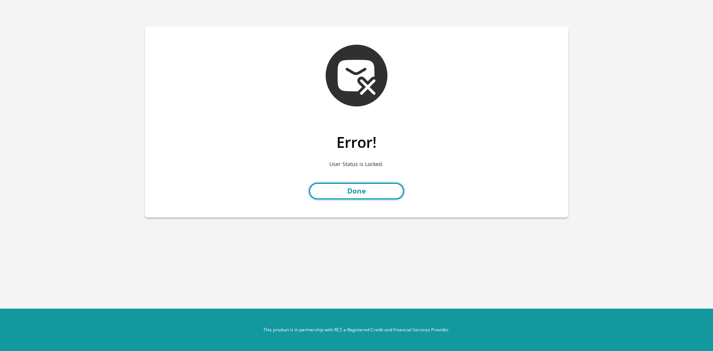
click at [356, 188] on link "Done" at bounding box center [356, 191] width 95 height 17
